Goal: Navigation & Orientation: Find specific page/section

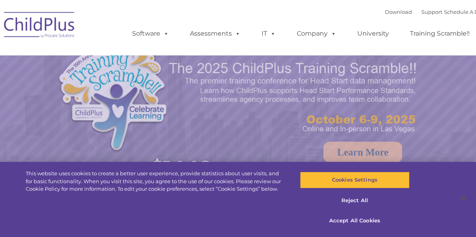
select select "MEDIUM"
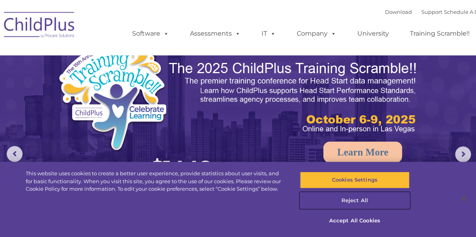
click at [361, 201] on button "Reject All" at bounding box center [355, 200] width 110 height 17
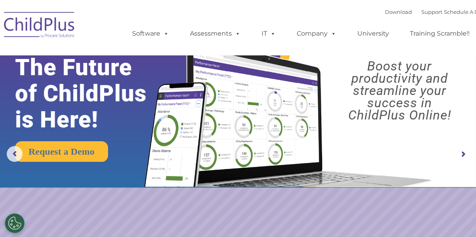
click at [464, 152] on rs-arrow at bounding box center [463, 154] width 16 height 16
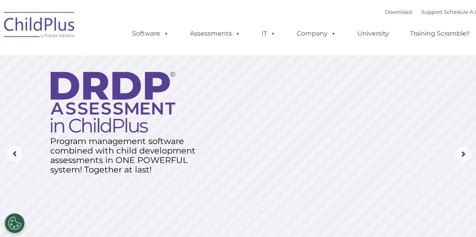
click at [464, 152] on rs-arrow at bounding box center [463, 154] width 16 height 16
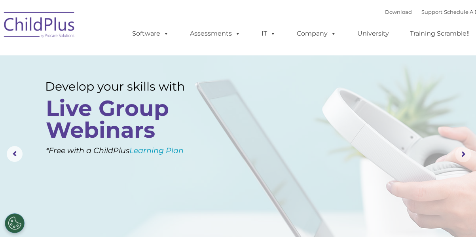
click at [464, 152] on rs-arrow at bounding box center [463, 154] width 16 height 16
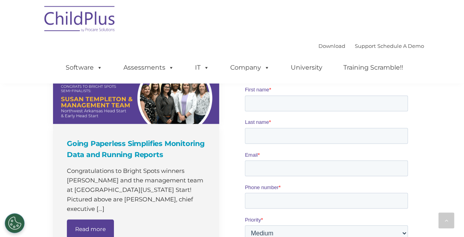
scroll to position [391, 0]
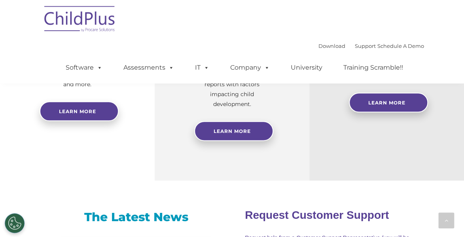
drag, startPoint x: 461, startPoint y: 93, endPoint x: 464, endPoint y: 102, distance: 8.8
click at [464, 102] on html "Download Support | Schedule A Demo  MENU MENU Software ChildPlus: The original…" at bounding box center [232, 222] width 464 height 1226
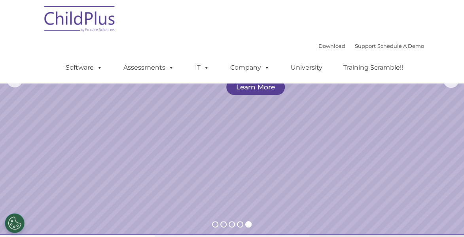
scroll to position [0, 0]
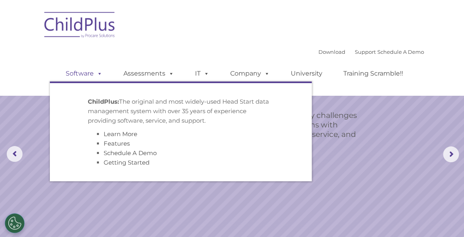
click at [96, 73] on span at bounding box center [98, 74] width 9 height 8
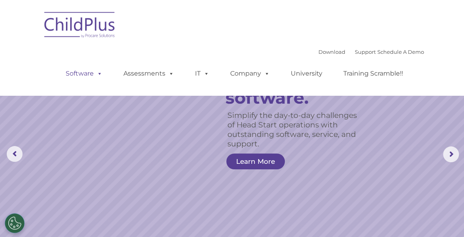
click at [98, 73] on span at bounding box center [98, 74] width 9 height 8
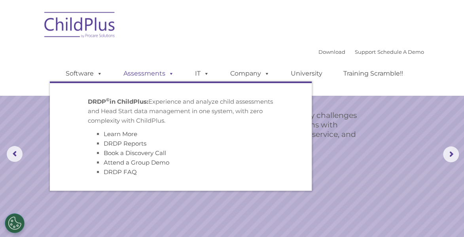
click at [150, 71] on link "Assessments" at bounding box center [148, 74] width 66 height 16
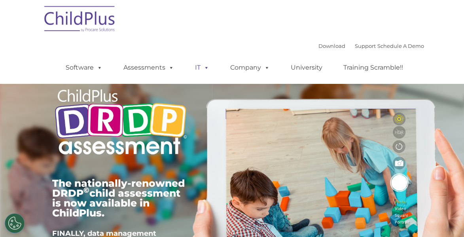
click at [204, 68] on span at bounding box center [205, 68] width 9 height 8
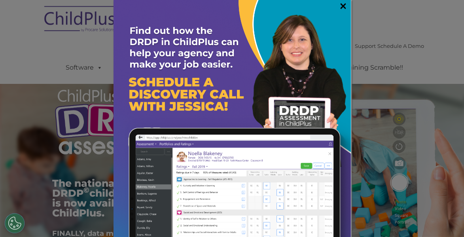
click at [339, 6] on link "×" at bounding box center [343, 6] width 9 height 8
